Goal: Transaction & Acquisition: Book appointment/travel/reservation

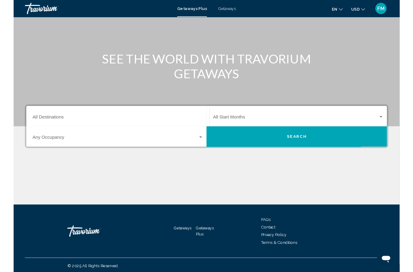
scroll to position [65, 0]
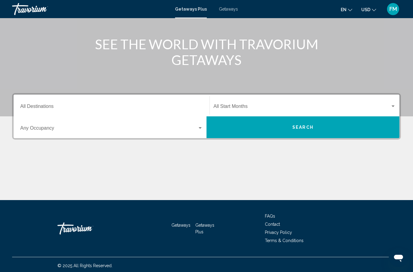
click at [172, 106] on input "Destination All Destinations" at bounding box center [111, 107] width 183 height 5
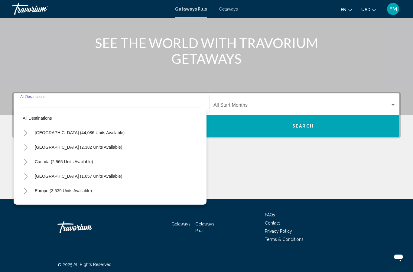
scroll to position [67, 0]
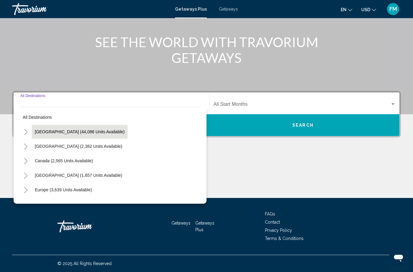
click at [81, 137] on button "[GEOGRAPHIC_DATA] (44,086 units available)" at bounding box center [80, 132] width 96 height 14
type input "**********"
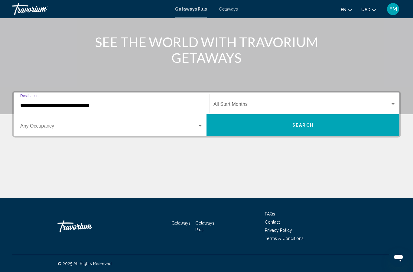
click at [296, 104] on span "Search widget" at bounding box center [301, 105] width 177 height 5
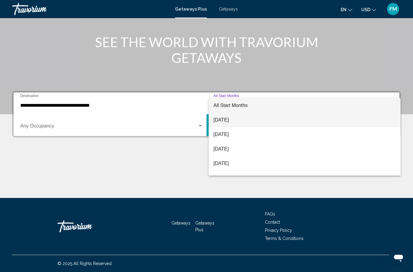
click at [233, 124] on span "[DATE]" at bounding box center [304, 120] width 182 height 15
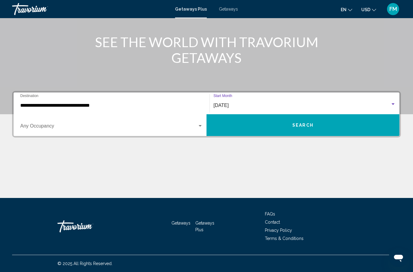
click at [197, 129] on span "Search widget" at bounding box center [108, 126] width 177 height 5
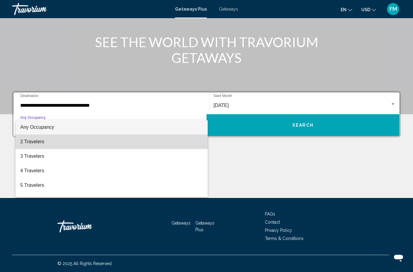
click at [39, 147] on span "2 Travelers" at bounding box center [111, 141] width 183 height 15
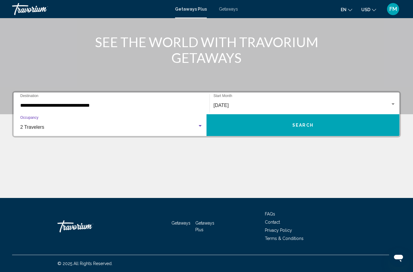
click at [323, 130] on button "Search" at bounding box center [302, 125] width 193 height 22
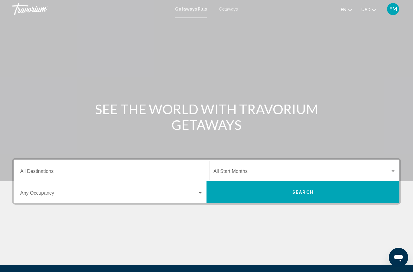
click at [265, 173] on span "Search widget" at bounding box center [301, 172] width 177 height 5
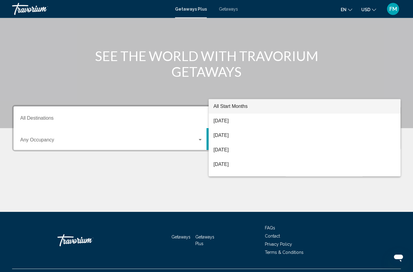
scroll to position [67, 0]
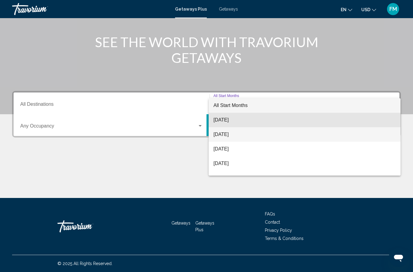
click at [237, 128] on span "[DATE]" at bounding box center [304, 134] width 182 height 15
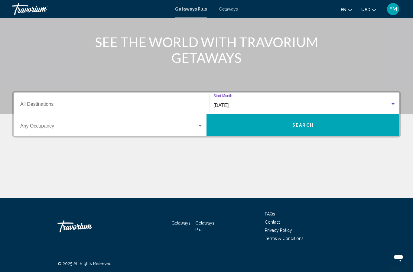
click at [228, 103] on span "[DATE]" at bounding box center [220, 105] width 15 height 5
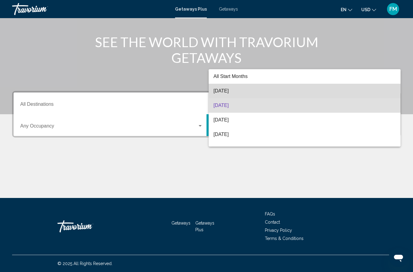
click at [241, 92] on span "[DATE]" at bounding box center [304, 91] width 182 height 15
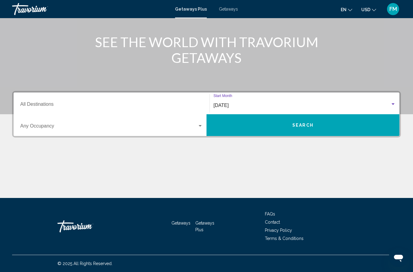
click at [192, 103] on input "Destination All Destinations" at bounding box center [111, 105] width 183 height 5
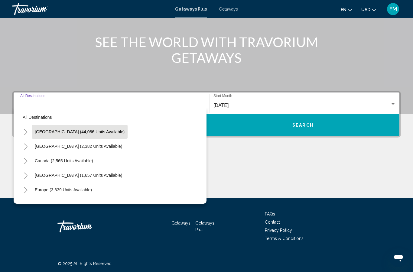
click at [82, 136] on button "United States (44,086 units available)" at bounding box center [80, 132] width 96 height 14
type input "**********"
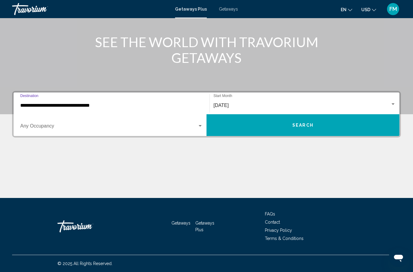
click at [344, 130] on button "Search" at bounding box center [302, 125] width 193 height 22
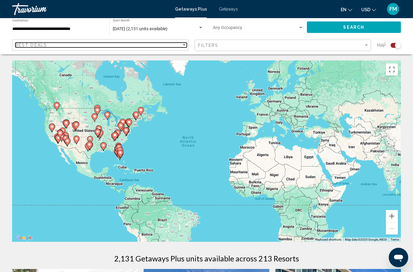
click at [180, 47] on div "Best Deals" at bounding box center [98, 45] width 166 height 5
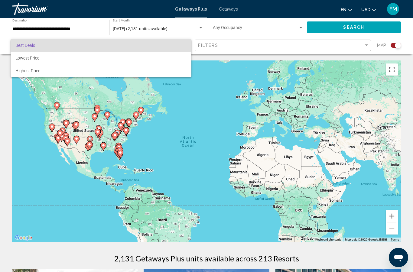
click at [283, 52] on div at bounding box center [206, 136] width 413 height 272
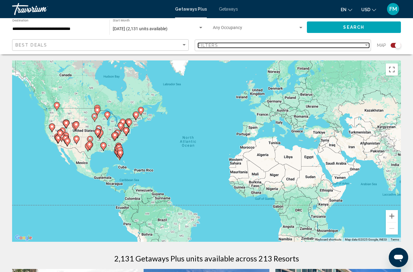
click at [282, 47] on div "Filters" at bounding box center [281, 45] width 166 height 5
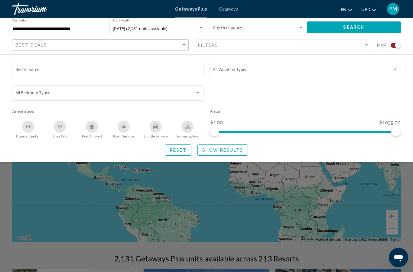
click at [221, 203] on div "Search widget" at bounding box center [206, 181] width 413 height 181
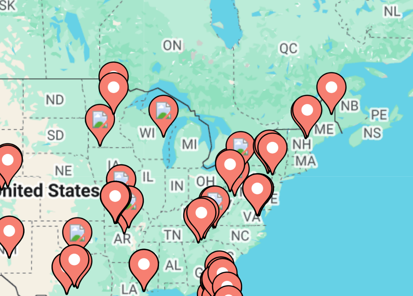
click at [58, 60] on div "To activate drag with keyboard, press Alt + Enter. Once in keyboard drag state,…" at bounding box center [206, 150] width 389 height 181
click at [60, 60] on div "To activate drag with keyboard, press Alt + Enter. Once in keyboard drag state,…" at bounding box center [206, 150] width 389 height 181
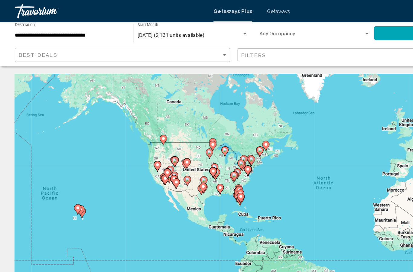
click at [225, 11] on span "Getaways" at bounding box center [228, 9] width 19 height 5
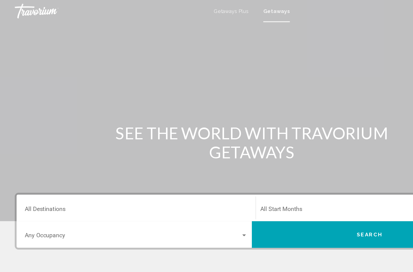
click at [171, 168] on div "Destination All Destinations" at bounding box center [111, 170] width 183 height 19
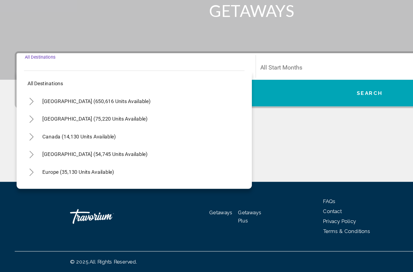
click at [159, 94] on div "Destination All Destinations" at bounding box center [111, 103] width 183 height 19
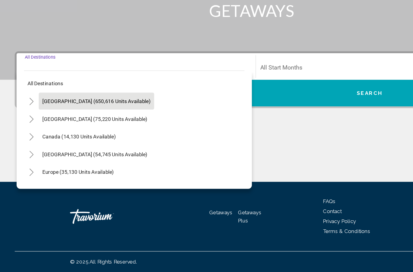
click at [71, 129] on span "[GEOGRAPHIC_DATA] (650,616 units available)" at bounding box center [79, 131] width 89 height 5
type input "**********"
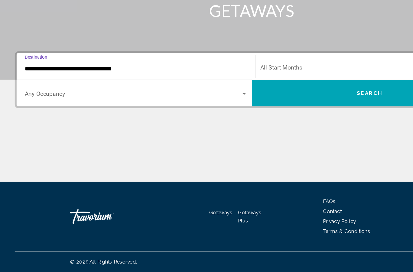
click at [250, 103] on span "Search widget" at bounding box center [301, 105] width 177 height 5
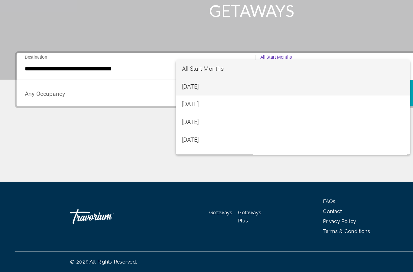
click at [169, 113] on span "[DATE]" at bounding box center [240, 120] width 182 height 15
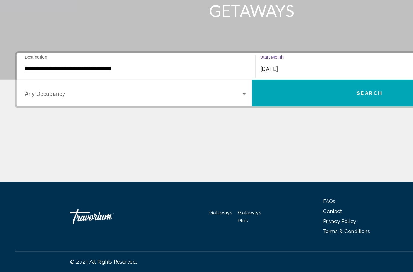
click at [193, 124] on span "Search widget" at bounding box center [108, 126] width 177 height 5
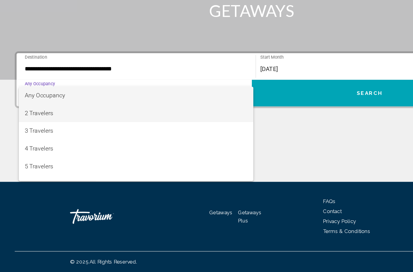
click at [25, 134] on span "2 Travelers" at bounding box center [111, 141] width 183 height 15
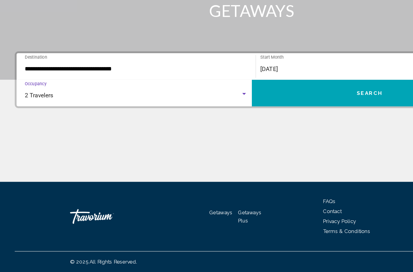
click at [307, 123] on span "Search" at bounding box center [302, 125] width 21 height 5
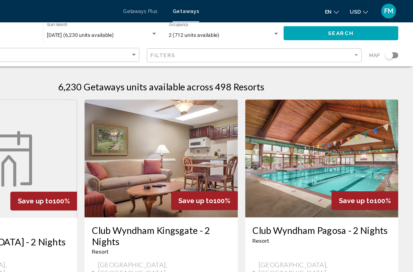
click at [390, 46] on div "Search widget" at bounding box center [395, 45] width 10 height 5
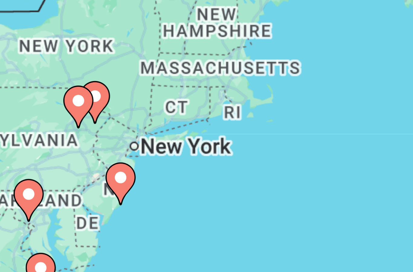
click at [46, 60] on div "To activate drag with keyboard, press Alt + Enter. Once in keyboard drag state,…" at bounding box center [206, 150] width 389 height 181
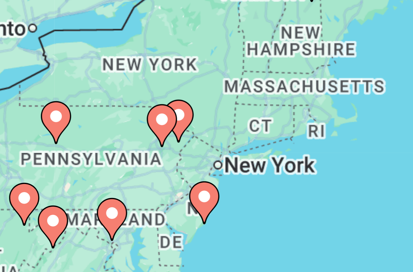
type input "**********"
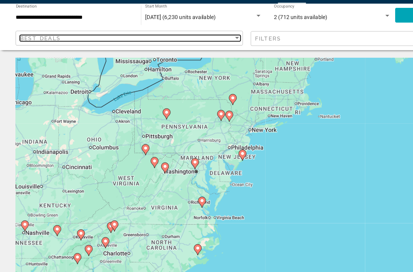
click at [178, 43] on div "Best Deals" at bounding box center [98, 45] width 166 height 5
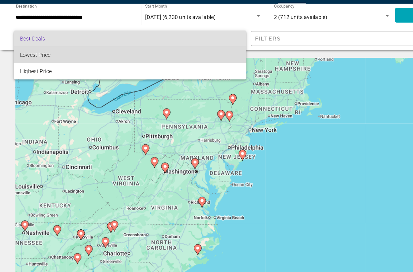
click at [27, 56] on span "Lowest Price" at bounding box center [27, 58] width 24 height 5
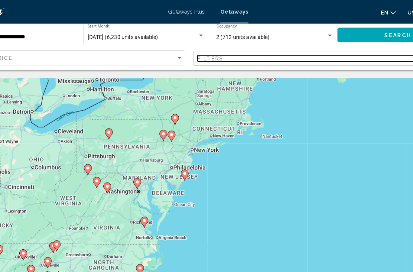
click at [282, 46] on div "Filters" at bounding box center [281, 45] width 166 height 5
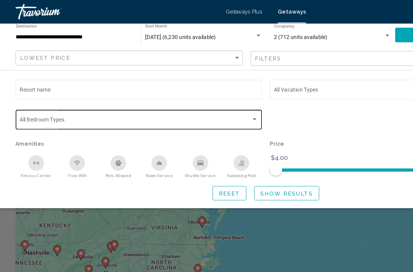
click at [196, 95] on div "Search widget" at bounding box center [197, 92] width 5 height 5
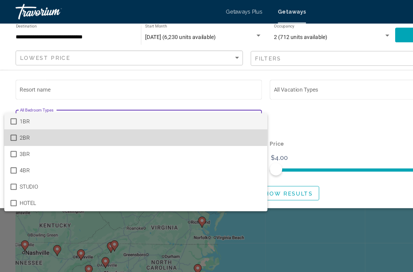
click at [11, 105] on mat-pseudo-checkbox at bounding box center [10, 107] width 5 height 5
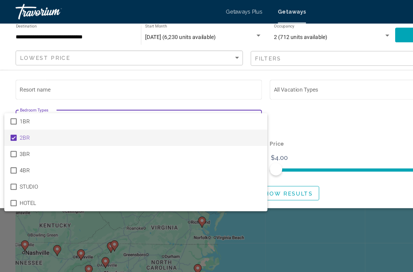
click at [288, 115] on div at bounding box center [206, 136] width 413 height 272
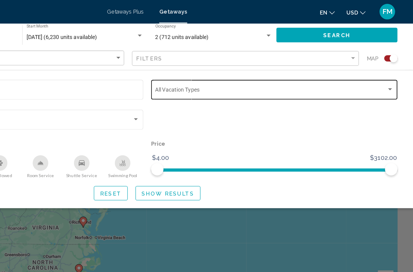
click at [294, 67] on div "Vacation Types All Vacation Types" at bounding box center [305, 69] width 185 height 17
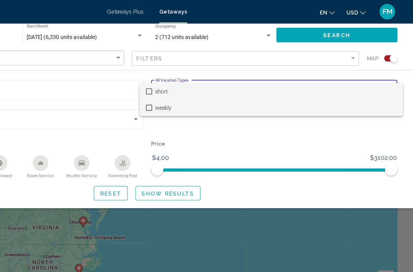
click at [205, 85] on mat-pseudo-checkbox at bounding box center [207, 83] width 5 height 5
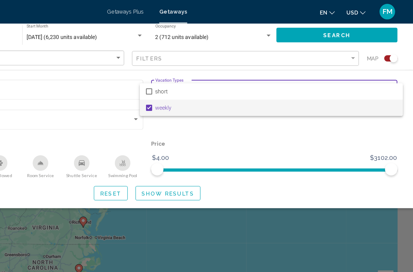
click at [135, 148] on div at bounding box center [206, 136] width 413 height 272
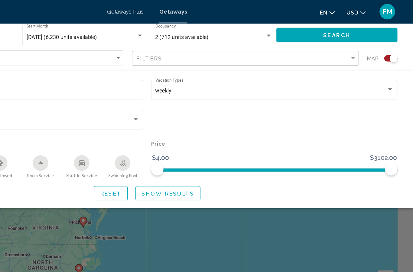
click at [197, 153] on button "Show Results" at bounding box center [222, 149] width 50 height 11
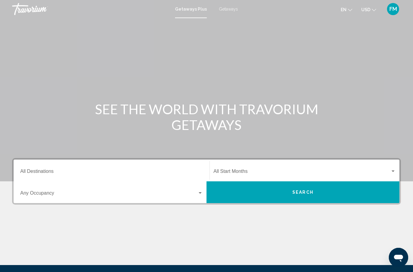
click at [226, 7] on span "Getaways" at bounding box center [228, 9] width 19 height 5
click at [390, 172] on div "Search widget" at bounding box center [392, 171] width 5 height 5
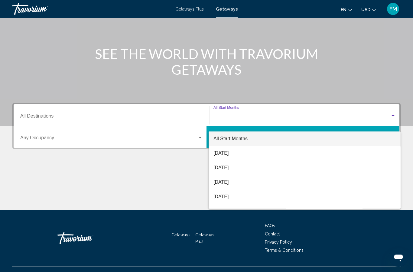
scroll to position [67, 0]
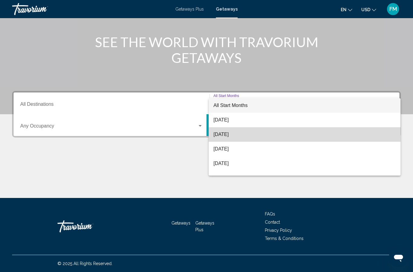
click at [239, 135] on span "[DATE]" at bounding box center [304, 134] width 182 height 15
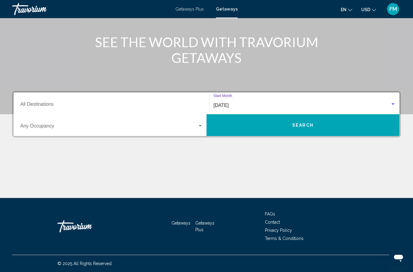
click at [132, 100] on div "Destination All Destinations" at bounding box center [111, 103] width 183 height 19
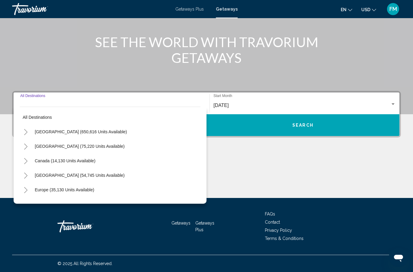
scroll to position [0, 0]
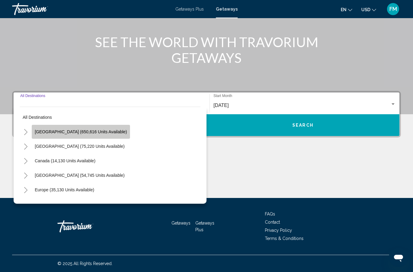
click at [83, 133] on span "[GEOGRAPHIC_DATA] (650,616 units available)" at bounding box center [81, 131] width 92 height 5
type input "**********"
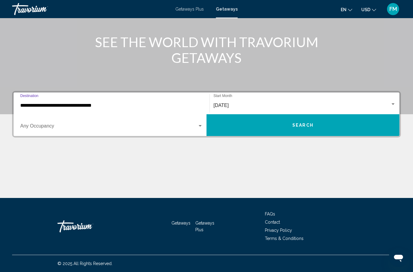
click at [201, 126] on div "Search widget" at bounding box center [200, 126] width 3 height 2
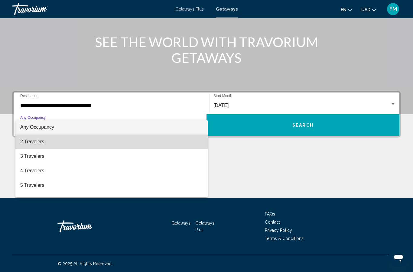
click at [39, 141] on span "2 Travelers" at bounding box center [111, 141] width 183 height 15
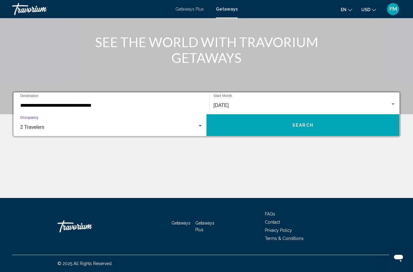
click at [352, 134] on button "Search" at bounding box center [302, 125] width 193 height 22
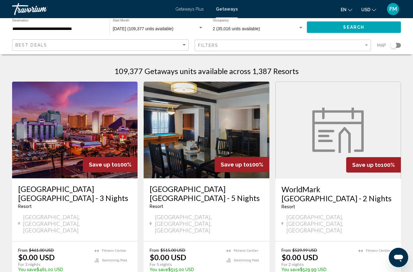
click at [400, 45] on div "Search widget" at bounding box center [395, 45] width 10 height 5
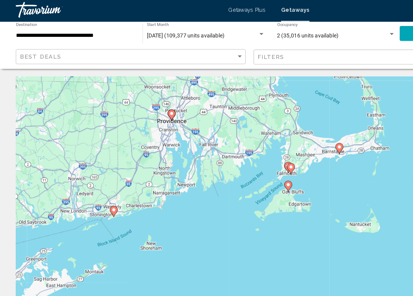
click at [133, 87] on image "Main content" at bounding box center [132, 89] width 4 height 4
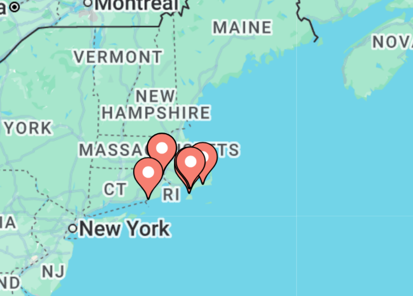
type input "**********"
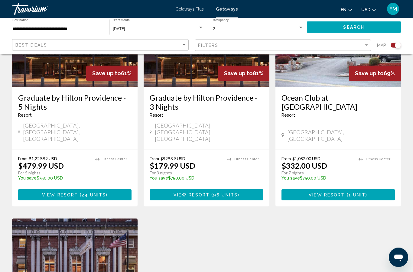
scroll to position [273, 0]
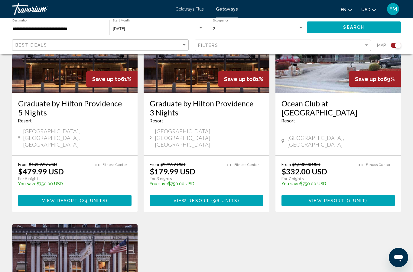
click at [106, 195] on button "View Resort ( 24 units )" at bounding box center [74, 200] width 113 height 11
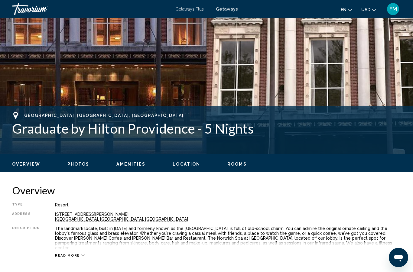
scroll to position [151, 0]
click at [79, 164] on span "Photos" at bounding box center [78, 164] width 22 height 5
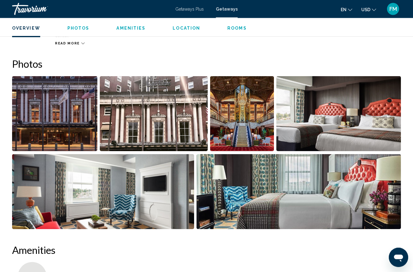
scroll to position [380, 0]
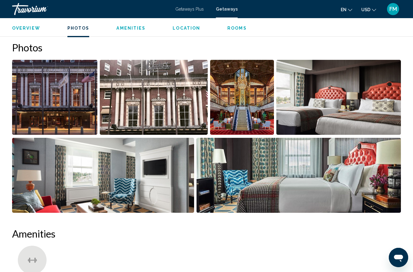
click at [68, 99] on img "Open full-screen image slider" at bounding box center [54, 97] width 85 height 75
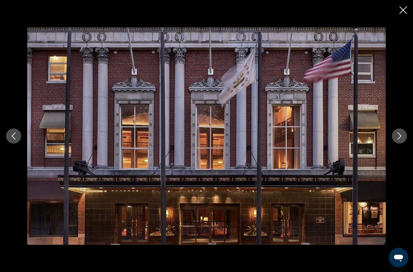
click at [397, 143] on button "Next image" at bounding box center [399, 135] width 15 height 15
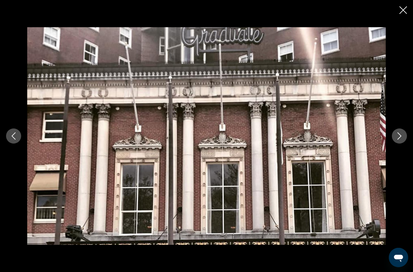
click at [400, 139] on icon "Next image" at bounding box center [399, 135] width 7 height 7
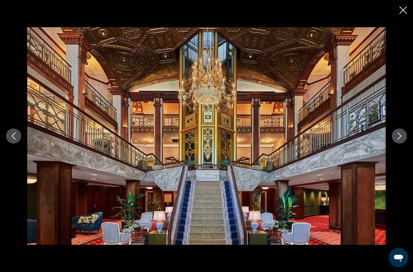
click at [400, 135] on icon "Next image" at bounding box center [399, 135] width 7 height 7
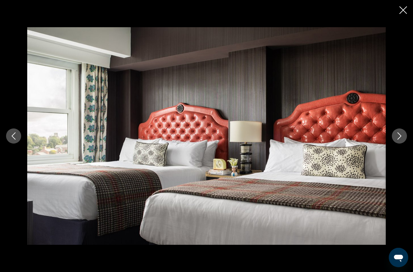
click at [398, 137] on icon "Next image" at bounding box center [399, 135] width 7 height 7
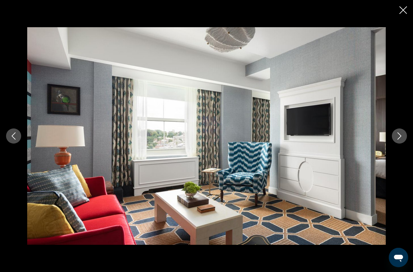
click at [399, 131] on button "Next image" at bounding box center [399, 135] width 15 height 15
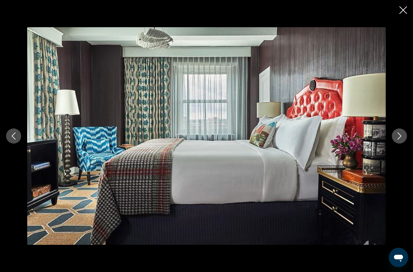
click at [398, 137] on icon "Next image" at bounding box center [399, 135] width 7 height 7
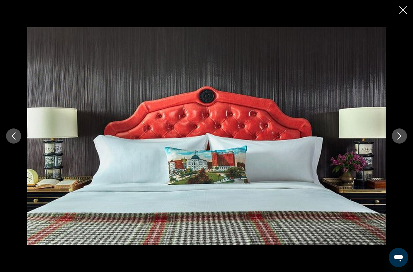
click at [400, 136] on icon "Next image" at bounding box center [399, 135] width 7 height 7
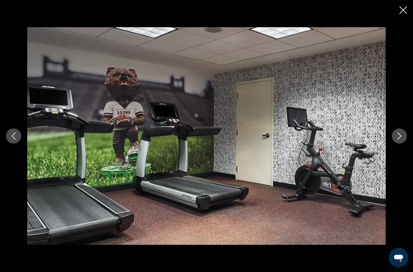
click at [398, 137] on icon "Next image" at bounding box center [399, 135] width 7 height 7
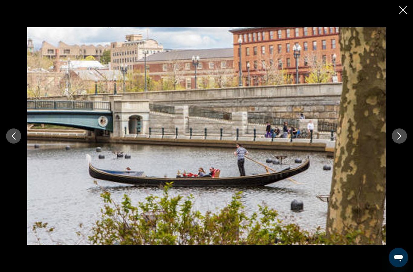
click at [401, 136] on icon "Next image" at bounding box center [399, 135] width 4 height 7
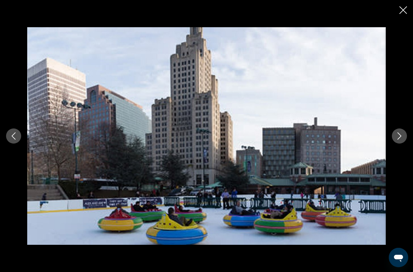
click at [405, 138] on button "Next image" at bounding box center [399, 135] width 15 height 15
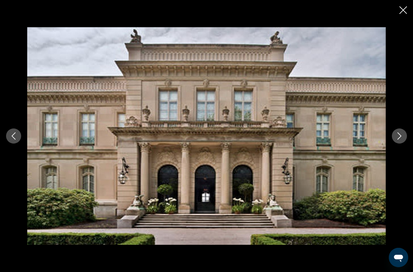
click at [403, 132] on button "Next image" at bounding box center [399, 135] width 15 height 15
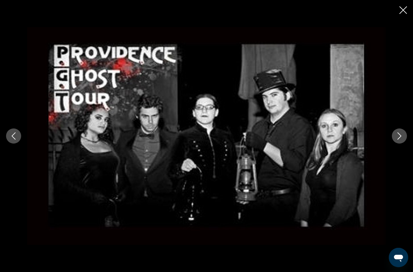
click at [395, 140] on button "Next image" at bounding box center [399, 135] width 15 height 15
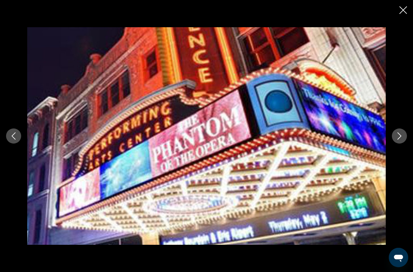
click at [398, 142] on button "Next image" at bounding box center [399, 135] width 15 height 15
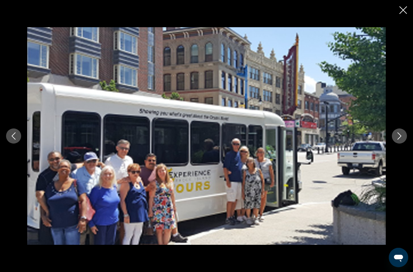
click at [396, 142] on button "Next image" at bounding box center [399, 135] width 15 height 15
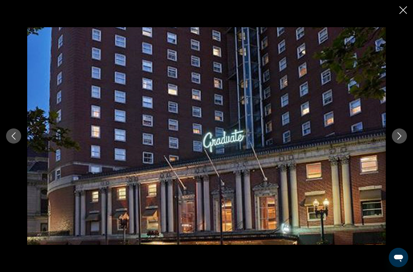
click at [398, 136] on icon "Next image" at bounding box center [399, 135] width 7 height 7
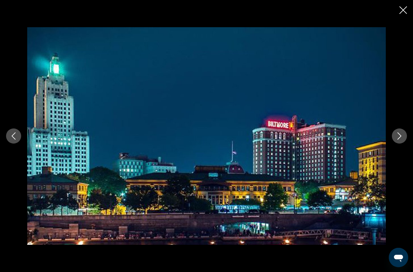
click at [404, 140] on button "Next image" at bounding box center [399, 135] width 15 height 15
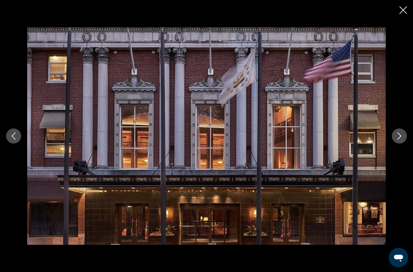
click at [402, 8] on icon "Close slideshow" at bounding box center [403, 10] width 8 height 8
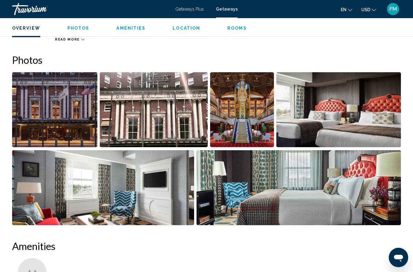
scroll to position [366, 0]
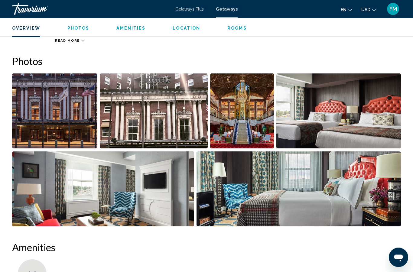
click at [233, 23] on div "Overview Photos Amenities Location Rooms Search" at bounding box center [206, 27] width 413 height 19
click at [231, 20] on div "Overview Photos Amenities Location Rooms Search" at bounding box center [206, 27] width 413 height 19
click at [236, 27] on span "Rooms" at bounding box center [236, 28] width 19 height 5
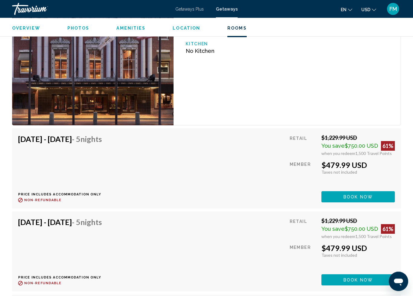
scroll to position [1069, 0]
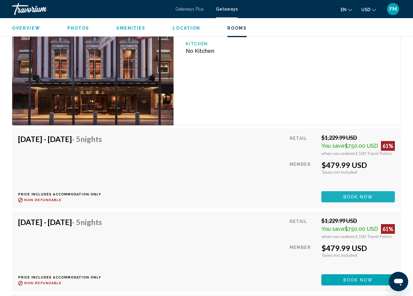
click at [371, 195] on span "Book now" at bounding box center [357, 197] width 29 height 5
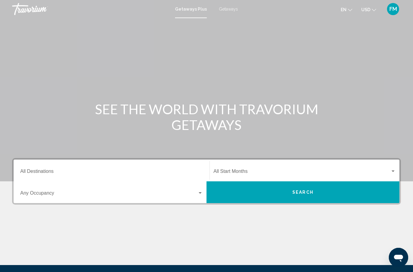
click at [196, 196] on span "Search widget" at bounding box center [108, 194] width 177 height 5
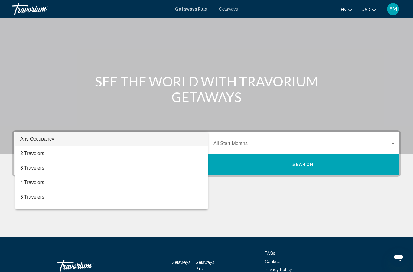
scroll to position [67, 0]
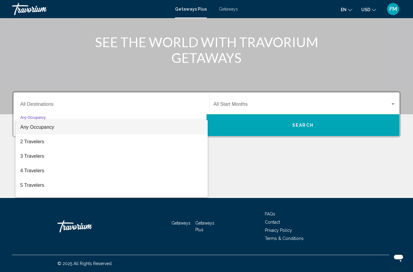
click at [368, 125] on div at bounding box center [206, 136] width 413 height 272
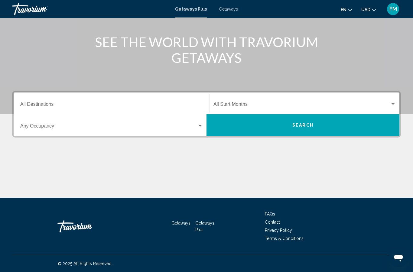
click at [378, 99] on div "Start Month All Start Months" at bounding box center [304, 103] width 182 height 19
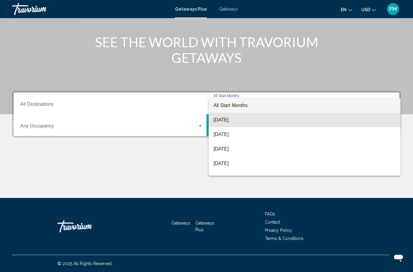
click at [258, 121] on span "[DATE]" at bounding box center [304, 120] width 182 height 15
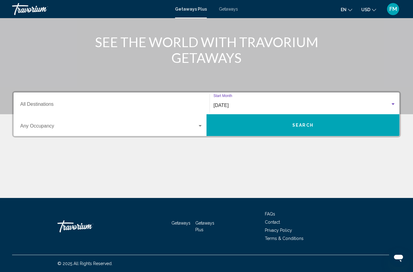
click at [357, 130] on button "Search" at bounding box center [302, 125] width 193 height 22
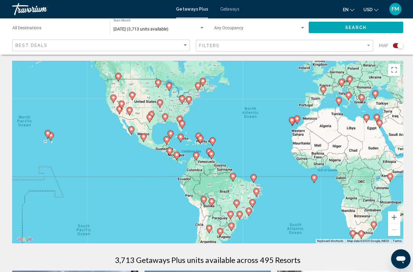
click at [89, 27] on input "Destination All Destinations" at bounding box center [57, 29] width 91 height 5
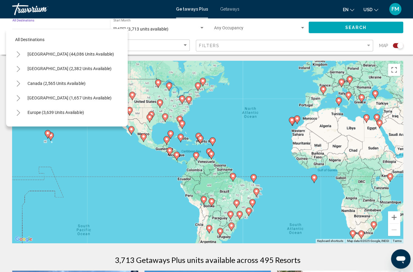
click at [93, 52] on span "United States (44,086 units available)" at bounding box center [70, 53] width 86 height 5
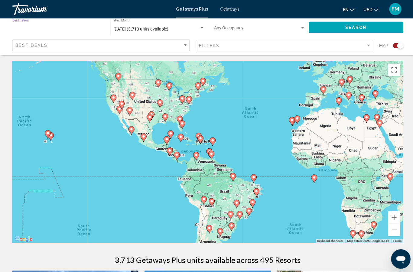
type input "**********"
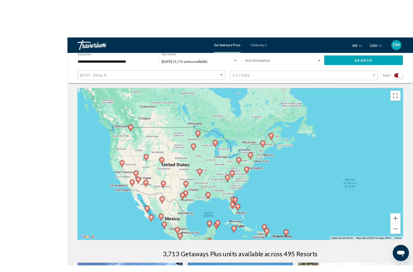
scroll to position [8, 0]
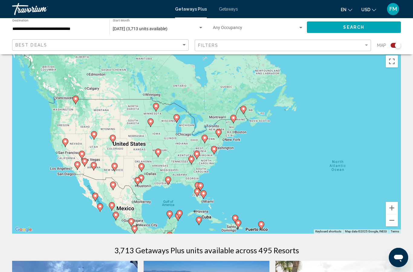
click at [186, 25] on div "August 2025 (3,713 units available) Start Month All Start Months" at bounding box center [158, 27] width 91 height 17
